Goal: Task Accomplishment & Management: Use online tool/utility

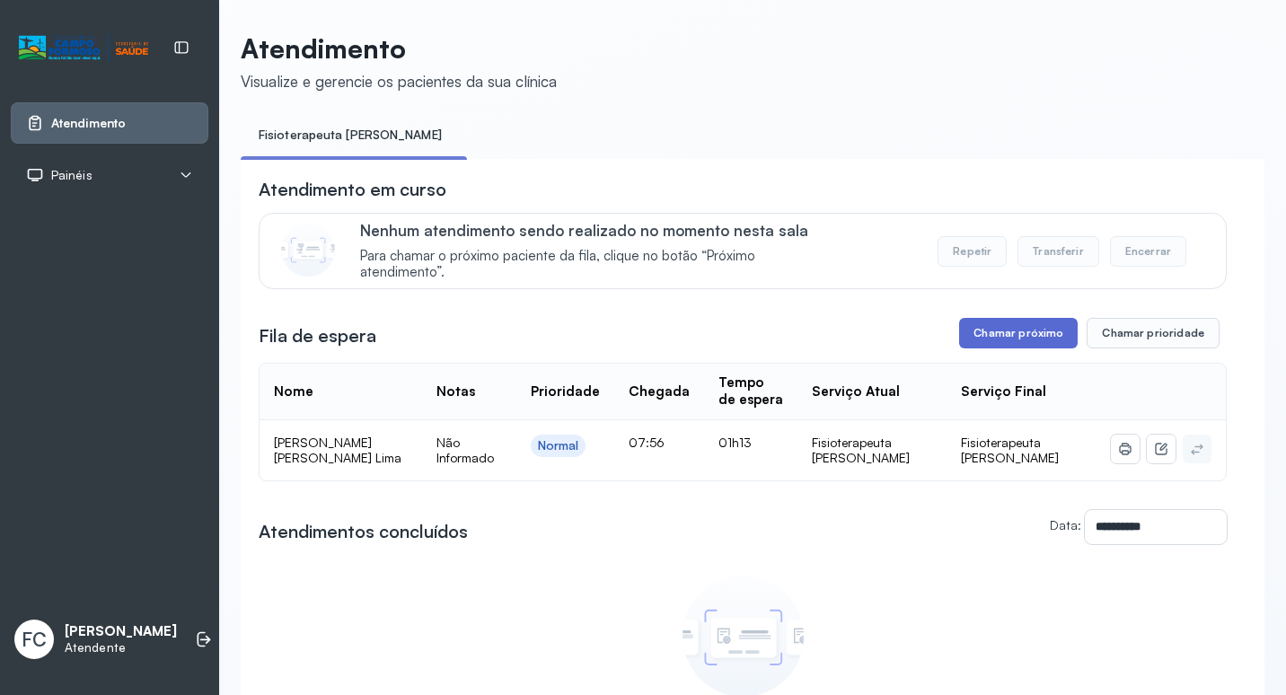
click at [1040, 326] on button "Chamar próximo" at bounding box center [1018, 333] width 119 height 31
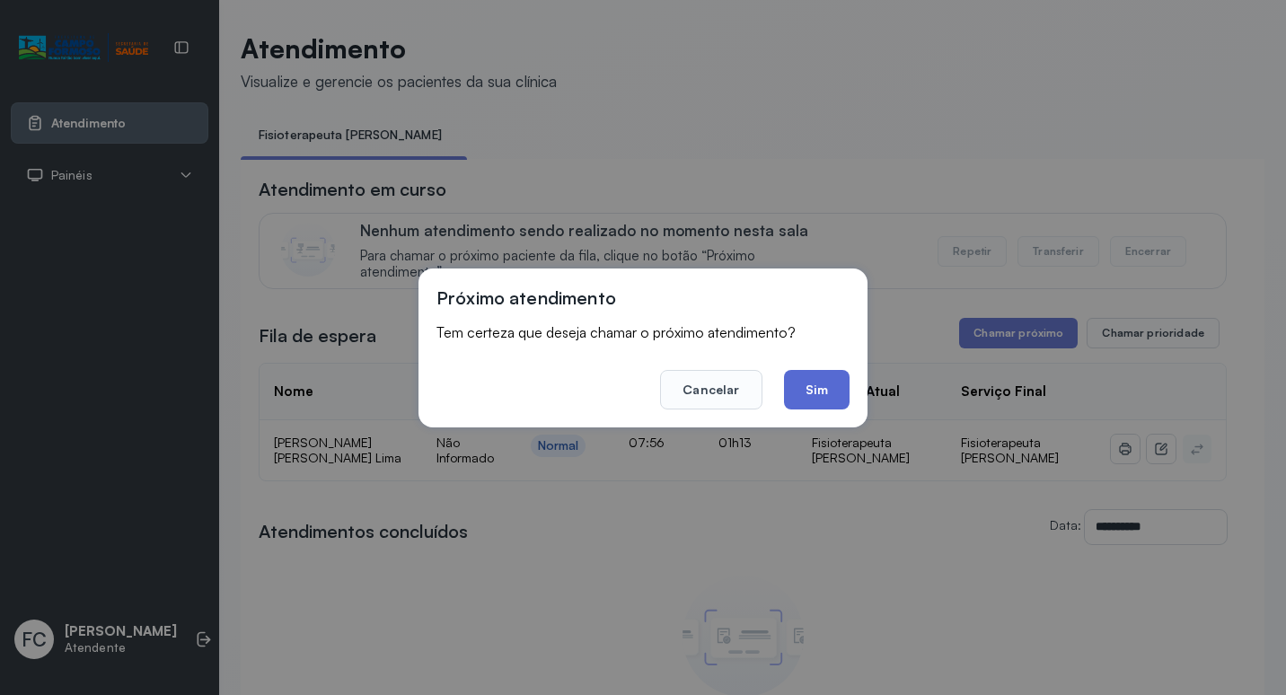
click at [832, 390] on button "Sim" at bounding box center [817, 390] width 66 height 40
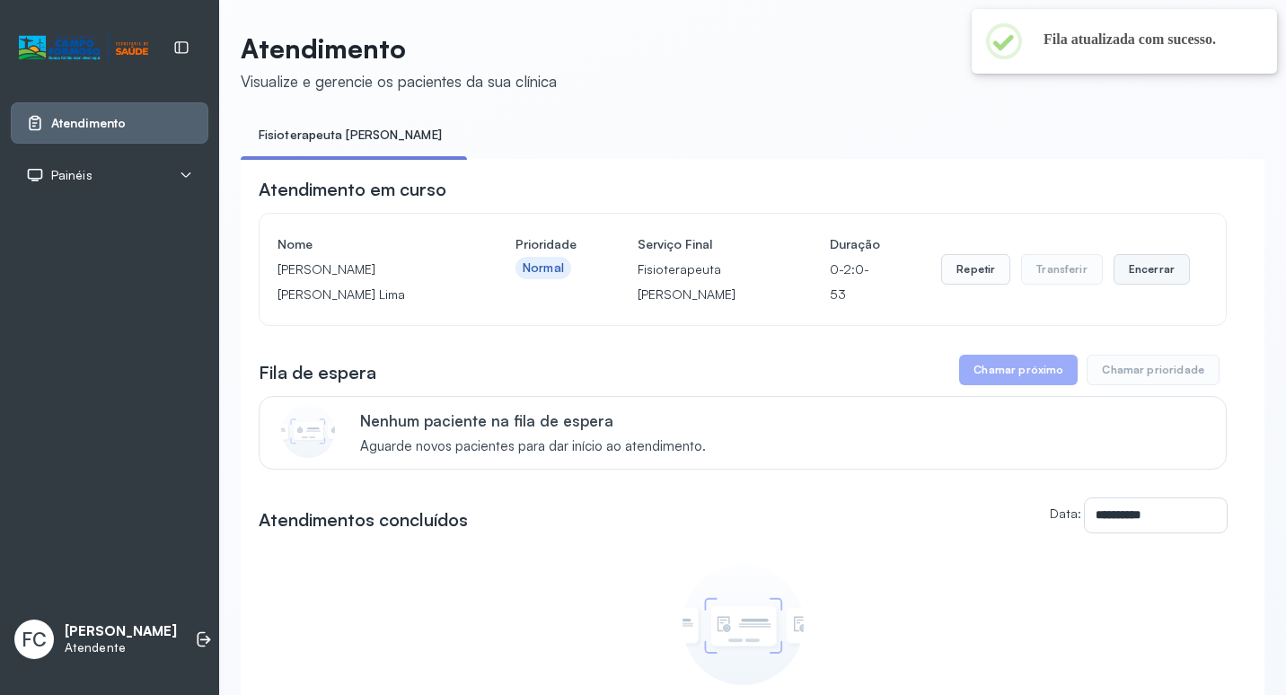
click at [1123, 277] on button "Encerrar" at bounding box center [1152, 269] width 76 height 31
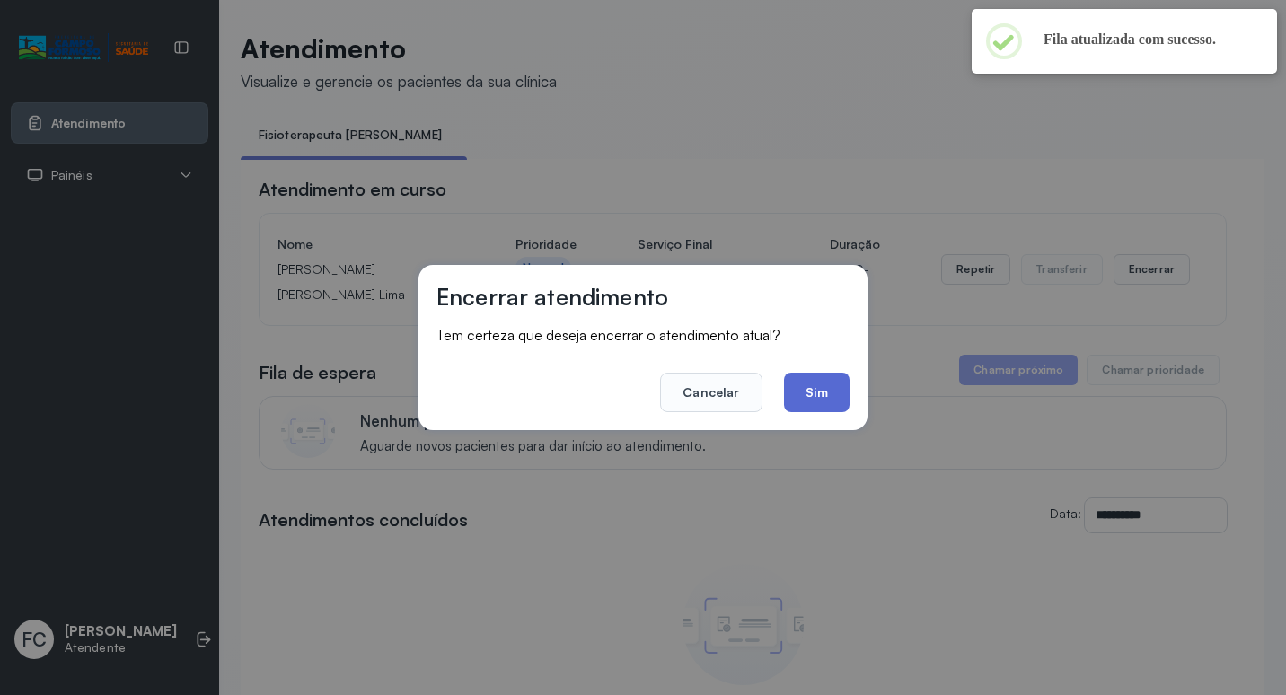
click at [830, 401] on button "Sim" at bounding box center [817, 393] width 66 height 40
